Goal: Transaction & Acquisition: Purchase product/service

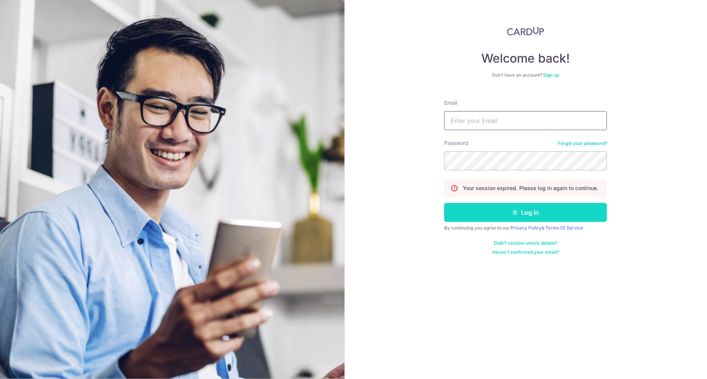
type input "[EMAIL_ADDRESS][DOMAIN_NAME]"
click at [554, 213] on button "Log in" at bounding box center [525, 212] width 163 height 19
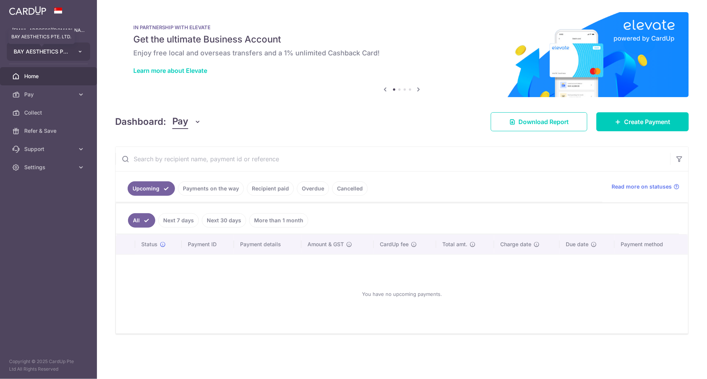
click at [48, 55] on span "BAY AESTHETICS PTE. LTD." at bounding box center [42, 52] width 56 height 8
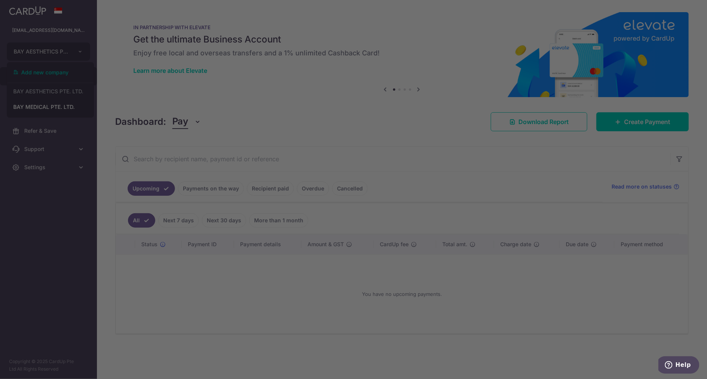
click at [439, 88] on img at bounding box center [402, 54] width 574 height 85
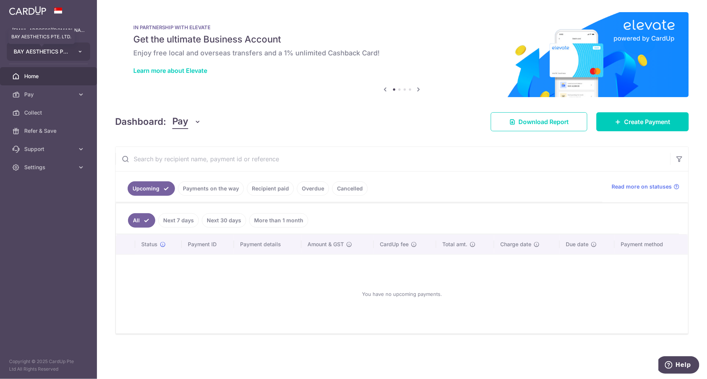
click at [64, 53] on span "BAY AESTHETICS PTE. LTD." at bounding box center [42, 52] width 56 height 8
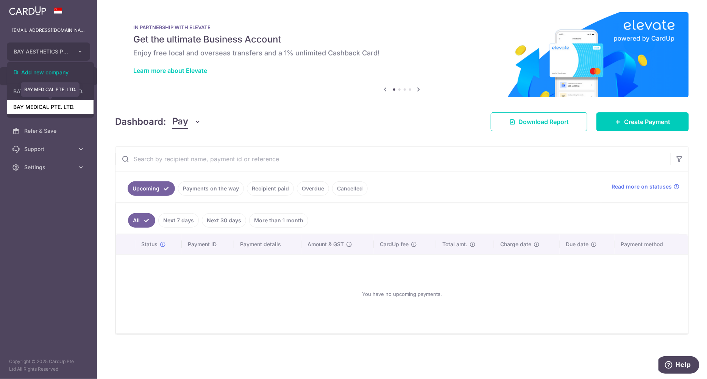
click at [57, 109] on link "BAY MEDICAL PTE. LTD." at bounding box center [50, 107] width 86 height 14
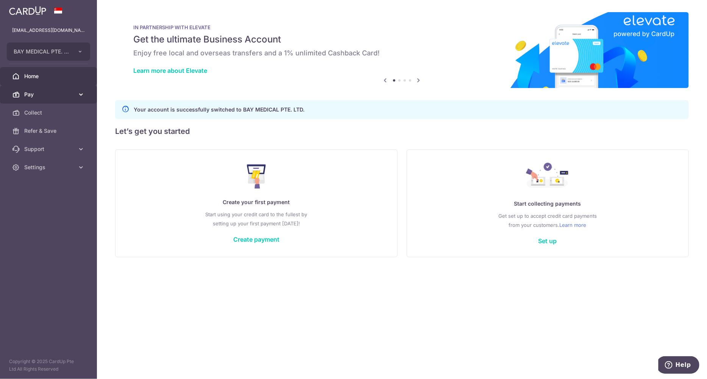
click at [49, 94] on span "Pay" at bounding box center [49, 95] width 50 height 8
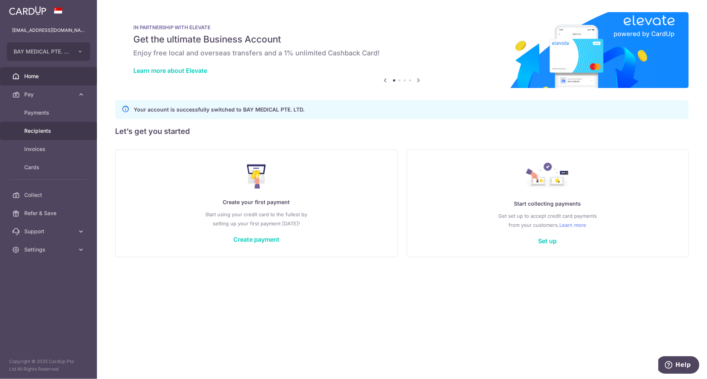
click at [53, 131] on span "Recipients" at bounding box center [49, 131] width 50 height 8
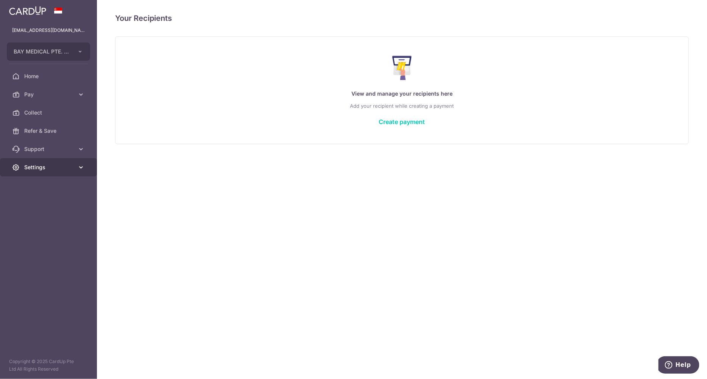
click at [53, 164] on span "Settings" at bounding box center [49, 167] width 50 height 8
click at [64, 181] on span "Account" at bounding box center [49, 185] width 50 height 8
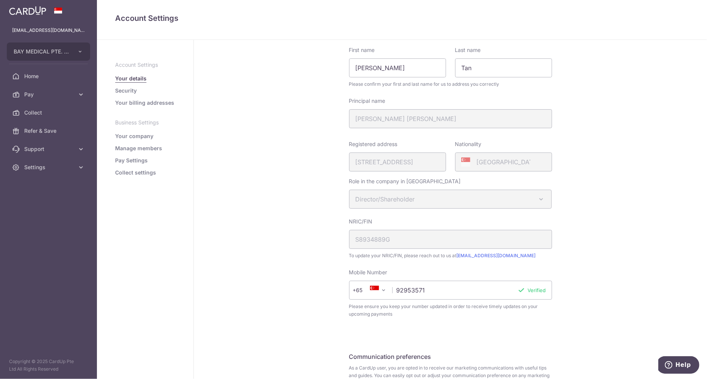
scroll to position [107, 0]
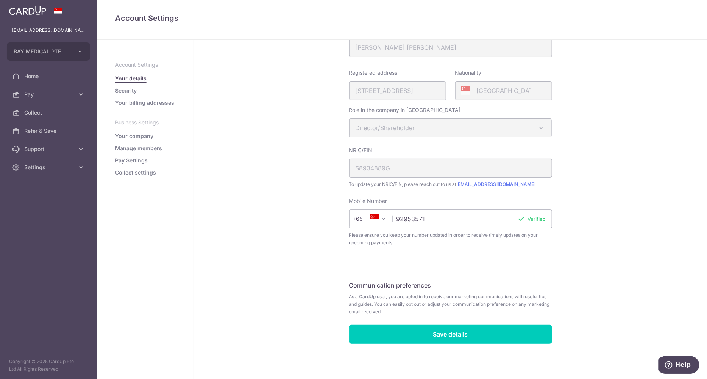
click at [136, 137] on link "Your company" at bounding box center [134, 136] width 38 height 8
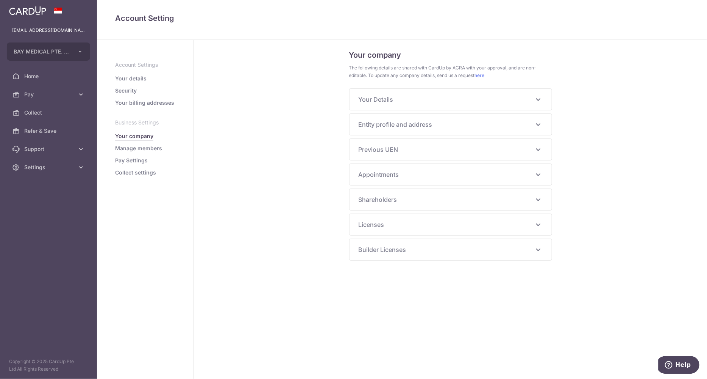
click at [415, 95] on span "Your Details" at bounding box center [446, 99] width 175 height 9
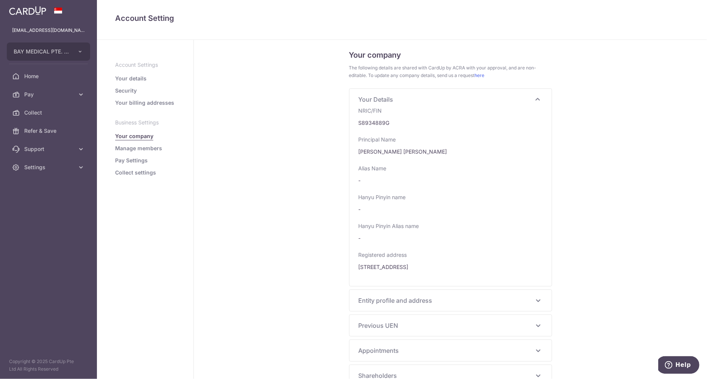
scroll to position [65, 0]
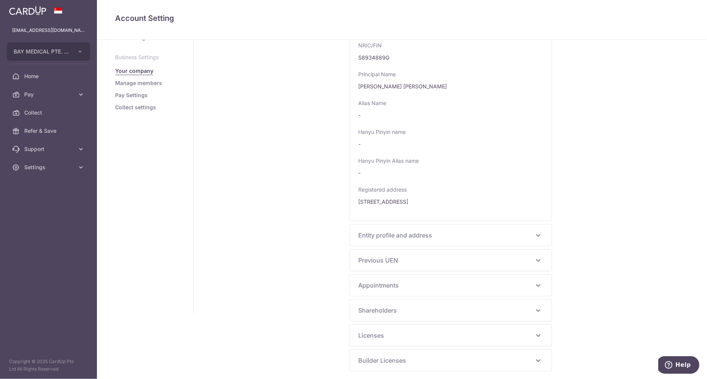
click at [469, 235] on span "Entity profile and address" at bounding box center [446, 234] width 175 height 9
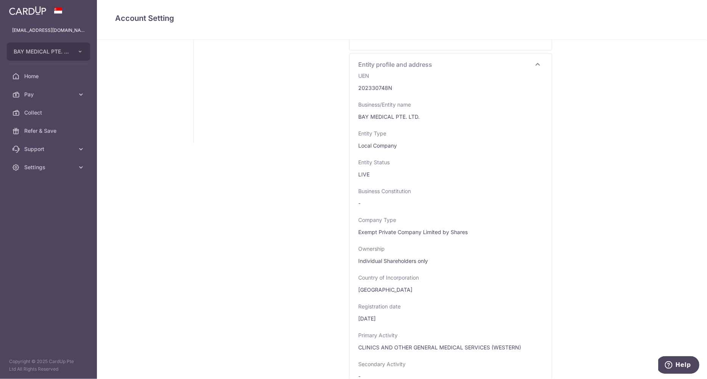
scroll to position [424, 0]
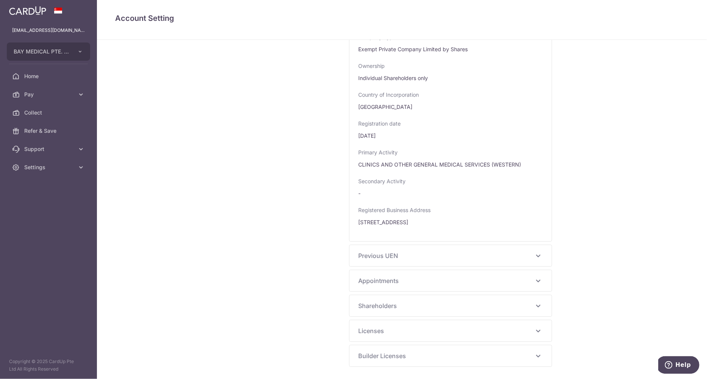
click at [461, 256] on span "Previous UEN" at bounding box center [446, 255] width 175 height 9
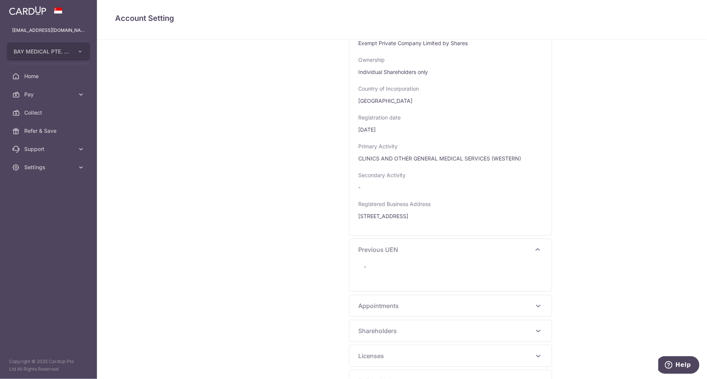
scroll to position [455, 0]
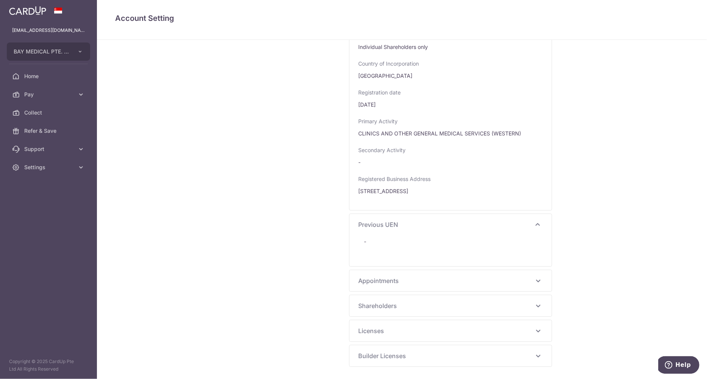
click at [405, 282] on span "Appointments" at bounding box center [446, 280] width 175 height 9
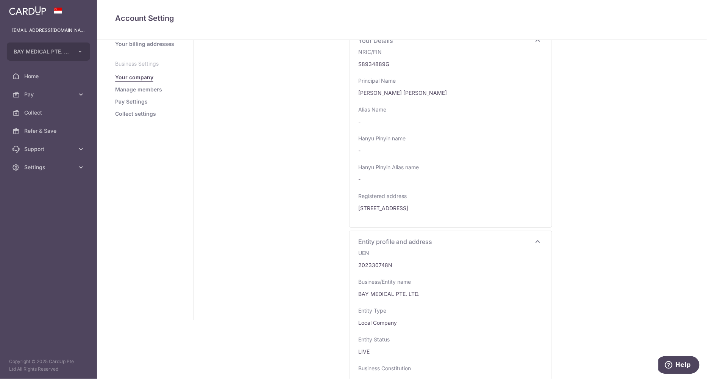
scroll to position [0, 0]
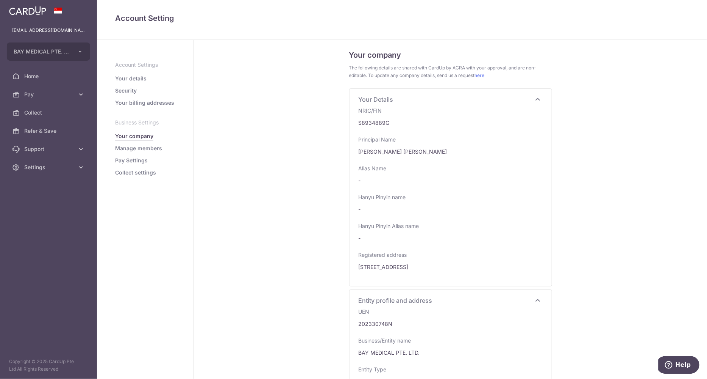
click at [133, 160] on link "Pay Settings" at bounding box center [131, 160] width 33 height 8
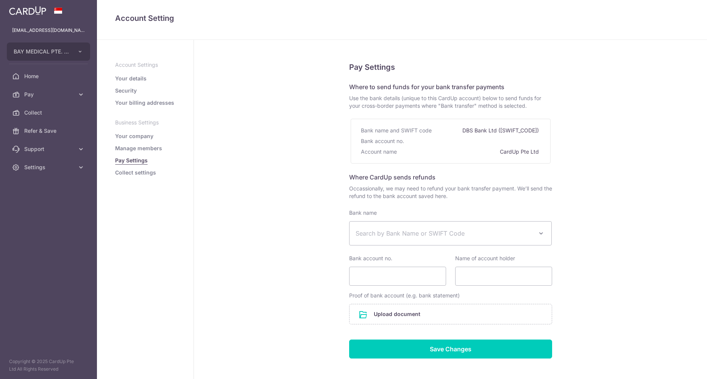
select select
click at [134, 174] on link "Collect settings" at bounding box center [135, 173] width 41 height 8
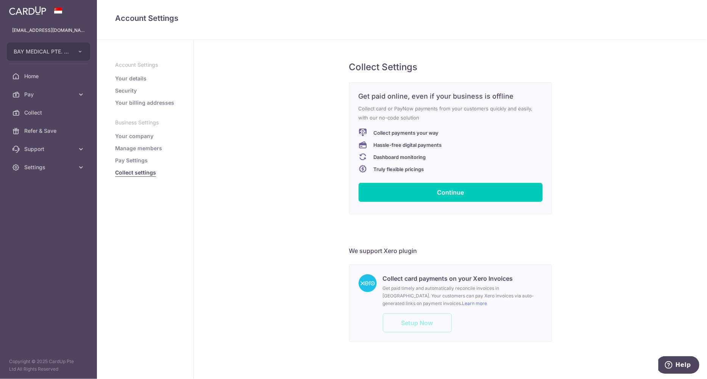
click at [131, 162] on link "Pay Settings" at bounding box center [131, 160] width 33 height 8
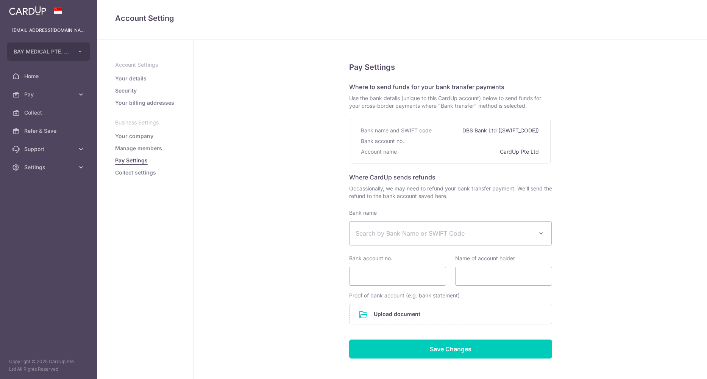
select select
click at [42, 92] on span "Pay" at bounding box center [49, 95] width 50 height 8
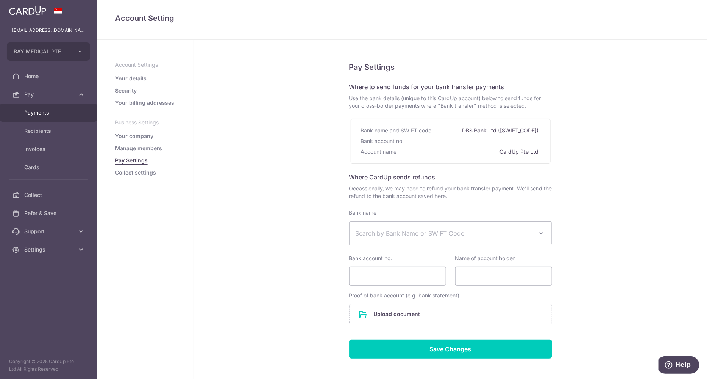
click at [51, 112] on span "Payments" at bounding box center [49, 113] width 50 height 8
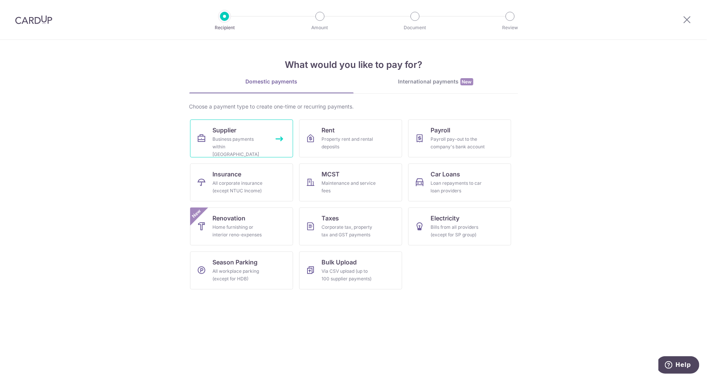
click at [255, 133] on link "Supplier Business payments within Singapore" at bounding box center [241, 138] width 103 height 38
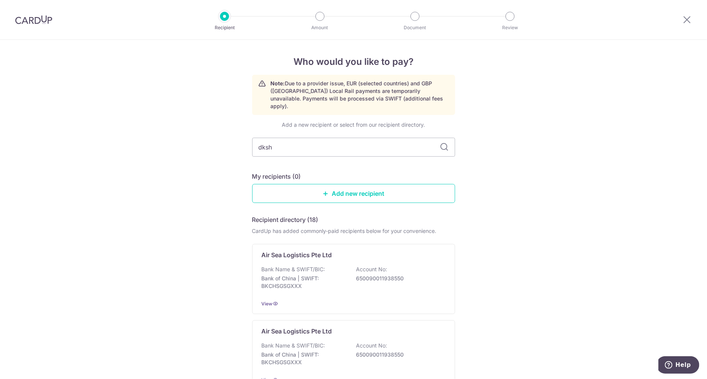
type input "dksh"
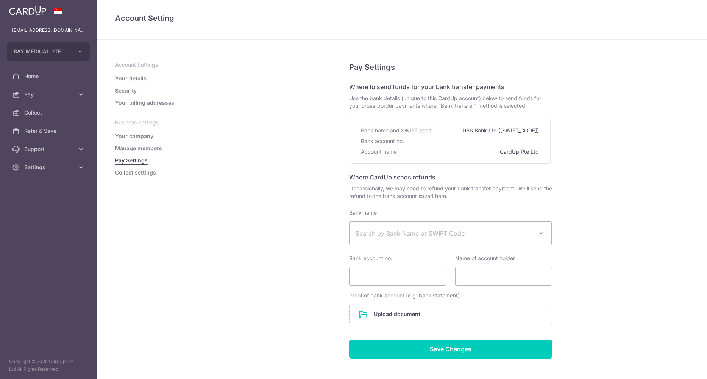
select select
click at [128, 80] on link "Your details" at bounding box center [130, 79] width 31 height 8
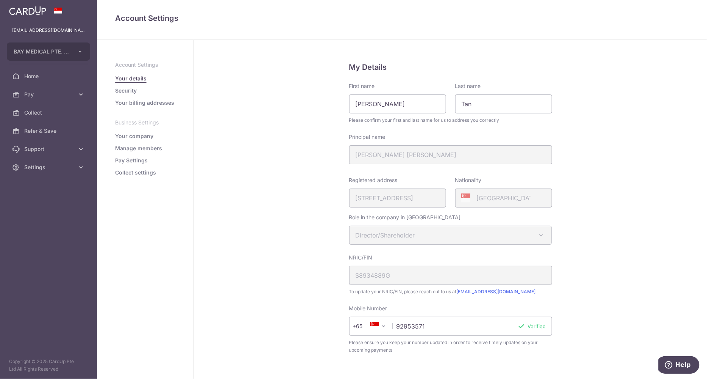
scroll to position [107, 0]
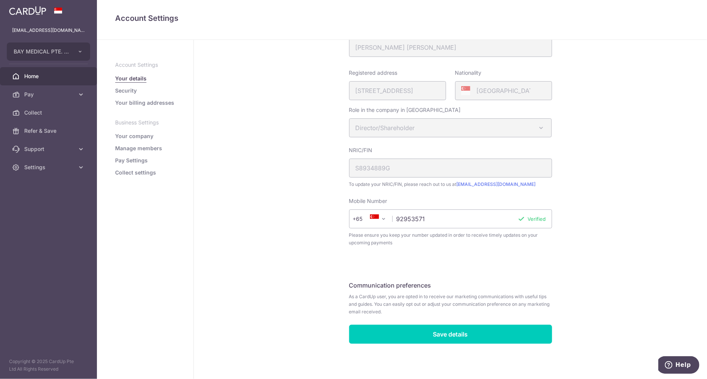
click at [55, 80] on link "Home" at bounding box center [48, 76] width 97 height 18
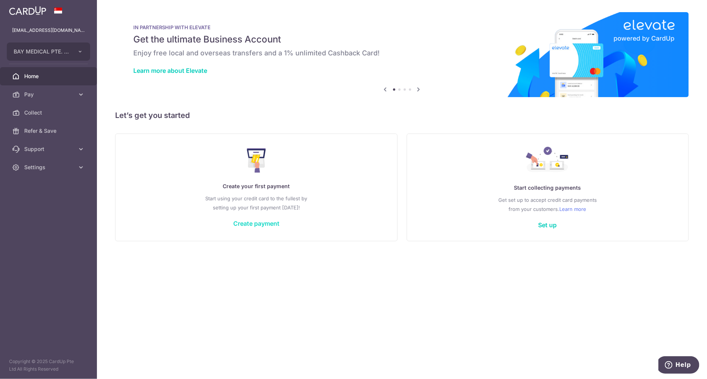
click at [267, 222] on link "Create payment" at bounding box center [256, 223] width 46 height 8
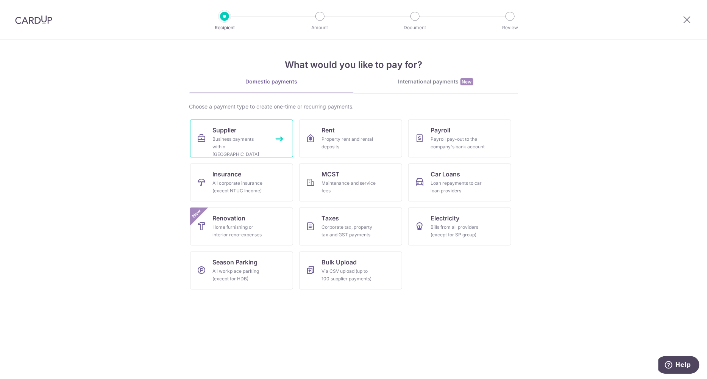
click at [252, 146] on div "Business payments within [GEOGRAPHIC_DATA]" at bounding box center [240, 146] width 55 height 23
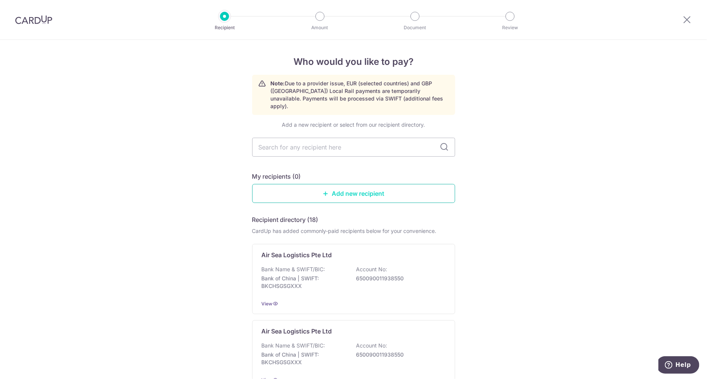
click at [349, 189] on link "Add new recipient" at bounding box center [353, 193] width 203 height 19
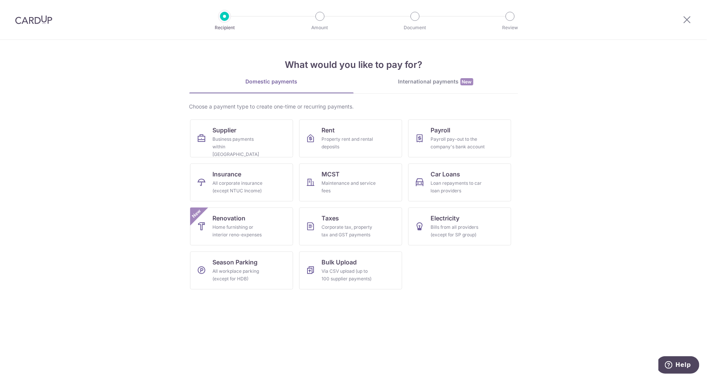
click at [34, 17] on img at bounding box center [33, 19] width 37 height 9
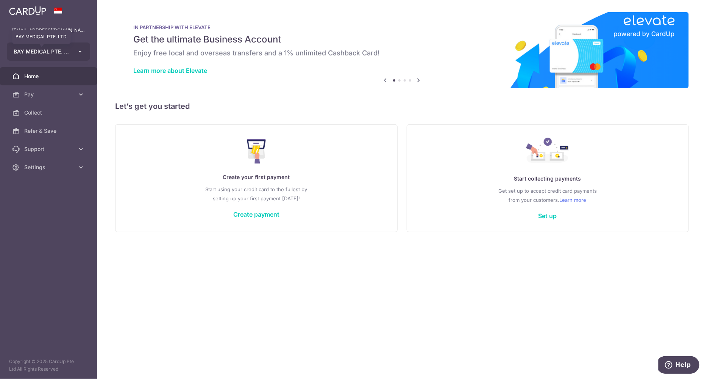
click at [47, 54] on span "BAY MEDICAL PTE. LTD." at bounding box center [42, 52] width 56 height 8
